Goal: Information Seeking & Learning: Learn about a topic

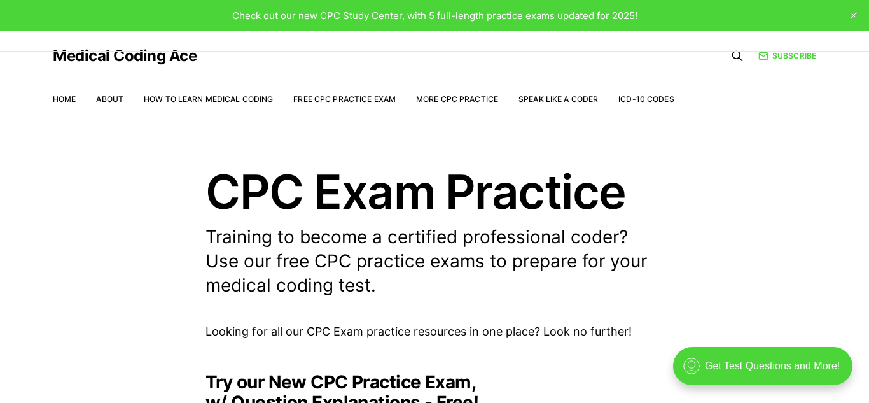
scroll to position [1, 0]
click at [323, 99] on link "Free CPC Practice Exam" at bounding box center [344, 99] width 102 height 10
click at [325, 97] on link "Free CPC Practice Exam" at bounding box center [344, 99] width 102 height 10
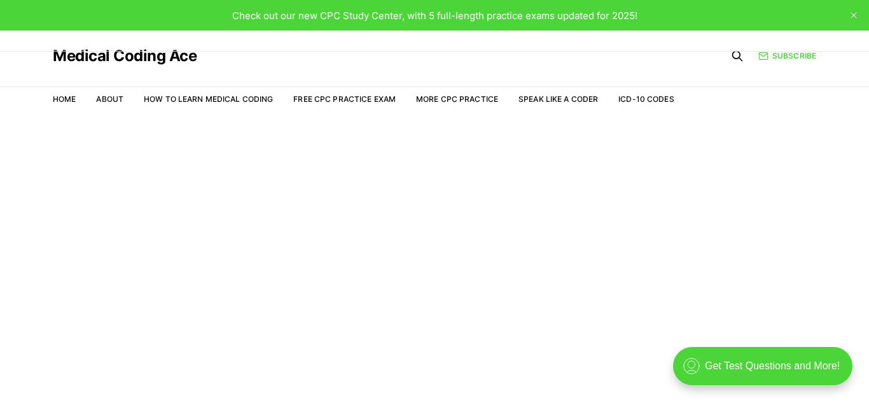
click at [414, 17] on span "Check out our new CPC Study Center, with 5 full-length practice exams updated f…" at bounding box center [434, 16] width 405 height 12
click at [318, 18] on span "Check out our new CPC Study Center, with 5 full-length practice exams updated f…" at bounding box center [434, 16] width 405 height 12
click at [327, 99] on link "Free CPC Practice Exam" at bounding box center [344, 99] width 102 height 10
